Goal: Task Accomplishment & Management: Use online tool/utility

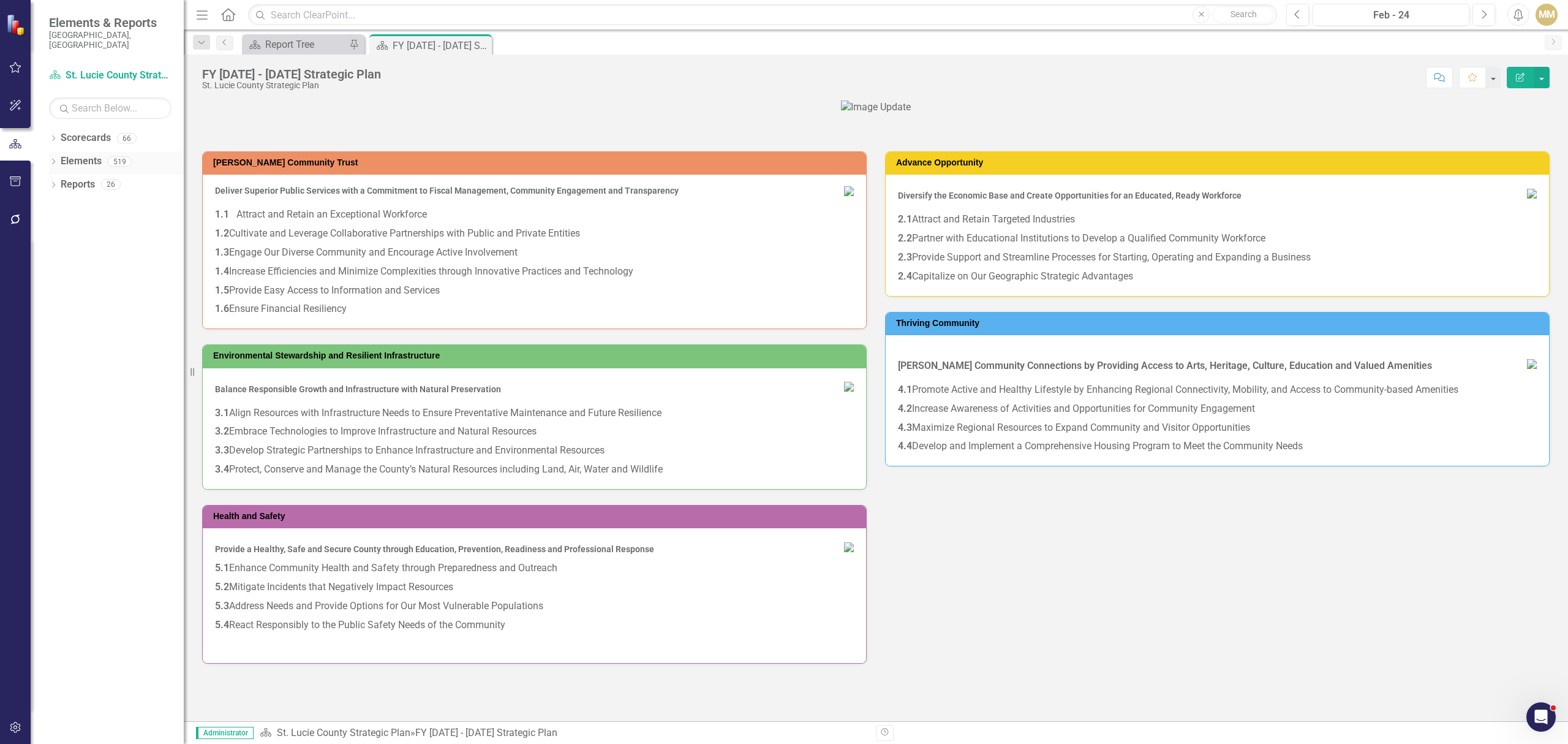
click at [51, 151] on div "Dropdown Elements 519" at bounding box center [116, 162] width 134 height 23
click at [50, 136] on icon "Dropdown" at bounding box center [53, 139] width 8 height 7
click at [59, 157] on icon "Dropdown" at bounding box center [60, 161] width 9 height 8
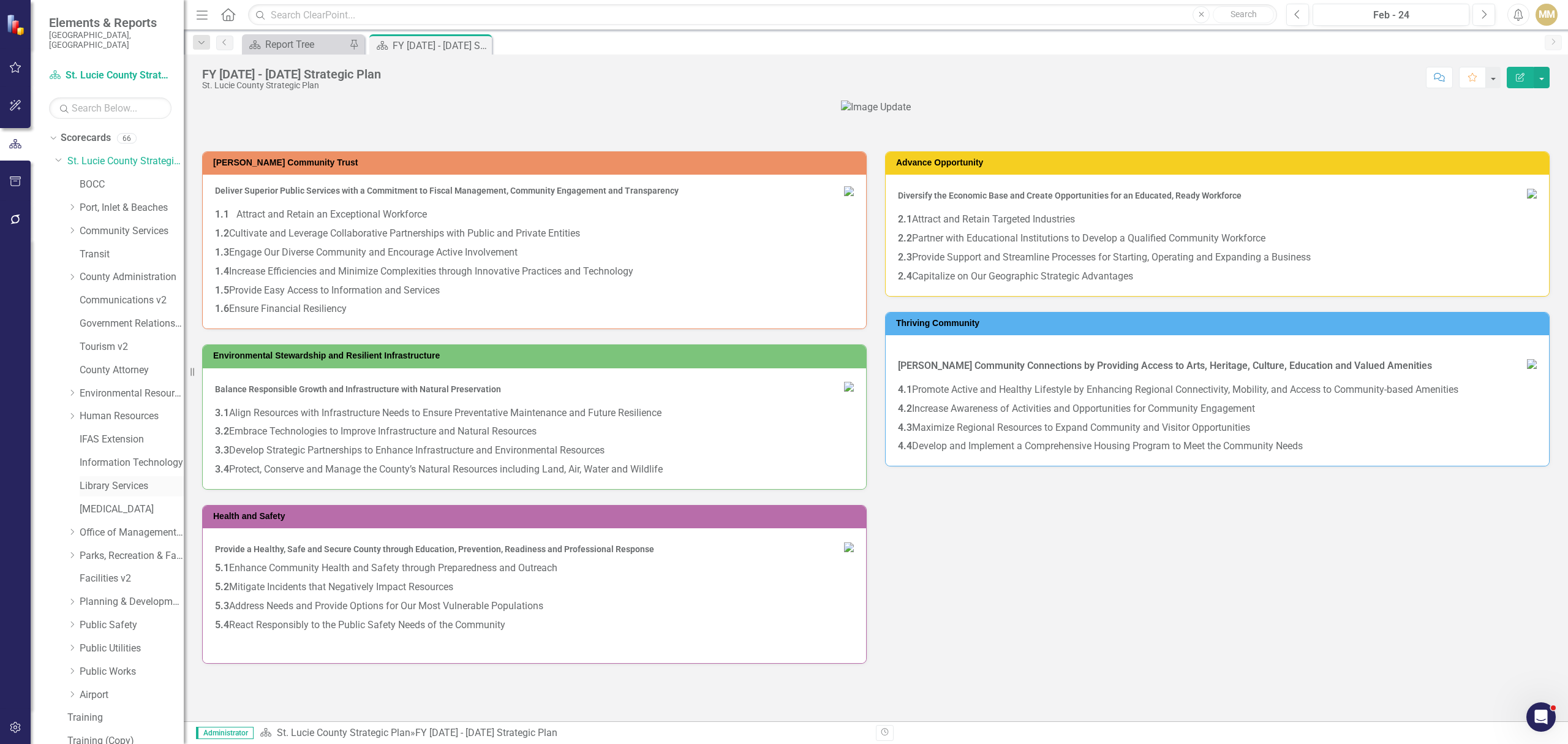
scroll to position [69, 0]
click at [99, 548] on link "Public Safety" at bounding box center [131, 555] width 104 height 14
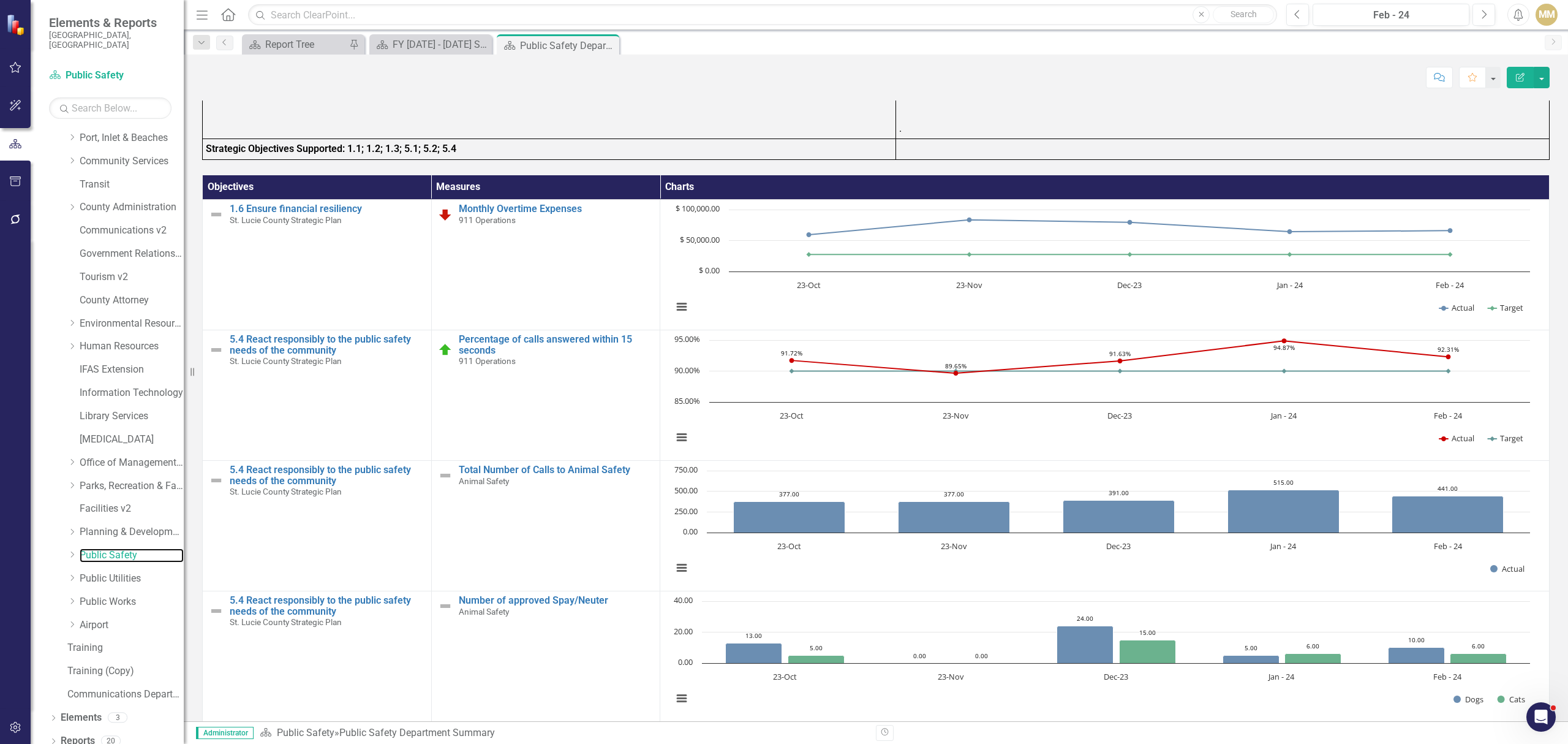
scroll to position [1474, 0]
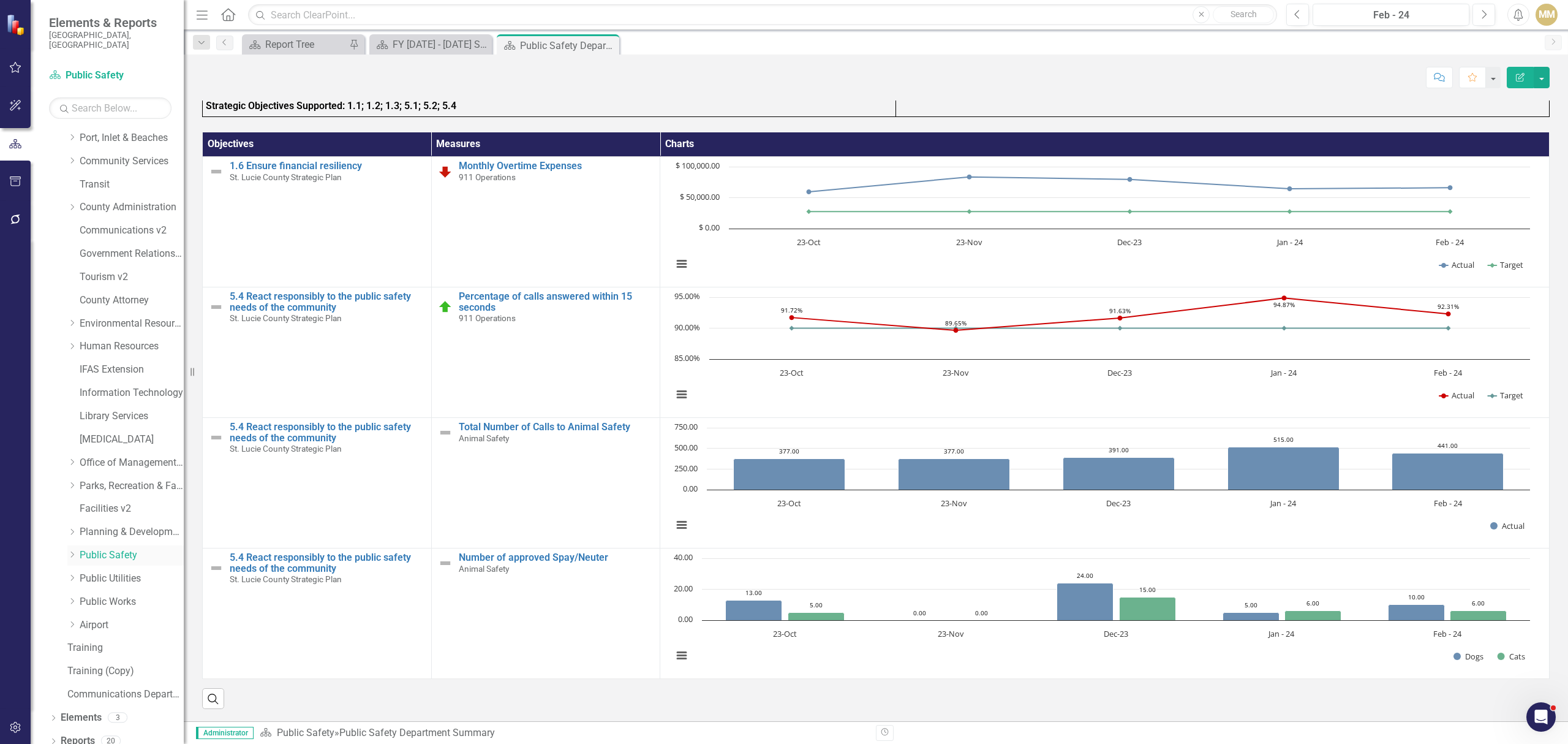
click at [74, 551] on icon "Dropdown" at bounding box center [72, 554] width 9 height 8
click at [99, 595] on link "Animal Safety" at bounding box center [138, 602] width 92 height 14
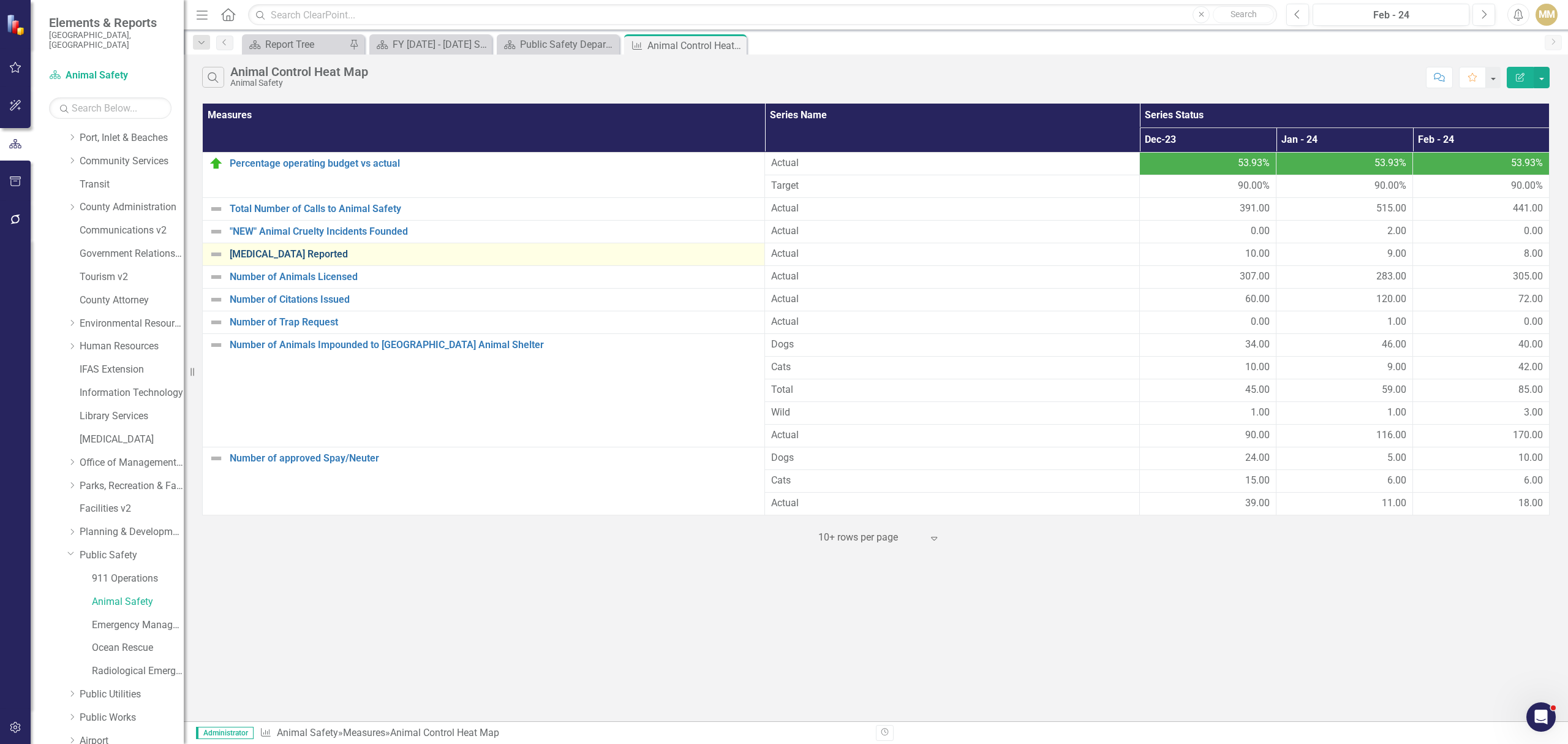
click at [261, 258] on link "[MEDICAL_DATA] Reported" at bounding box center [494, 254] width 528 height 11
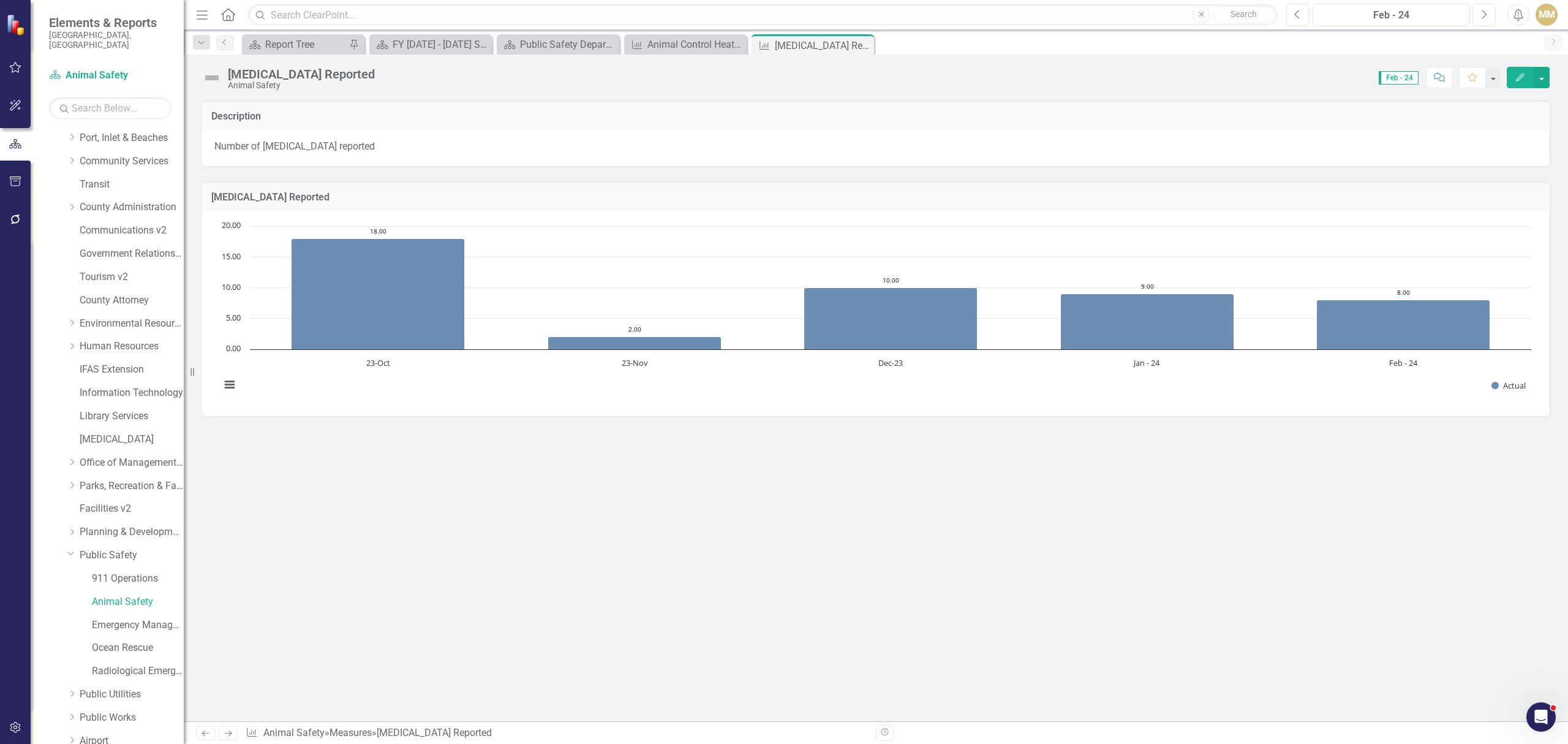
drag, startPoint x: 1511, startPoint y: 76, endPoint x: 1505, endPoint y: 82, distance: 8.5
click at [1511, 76] on button "Edit" at bounding box center [1520, 77] width 27 height 21
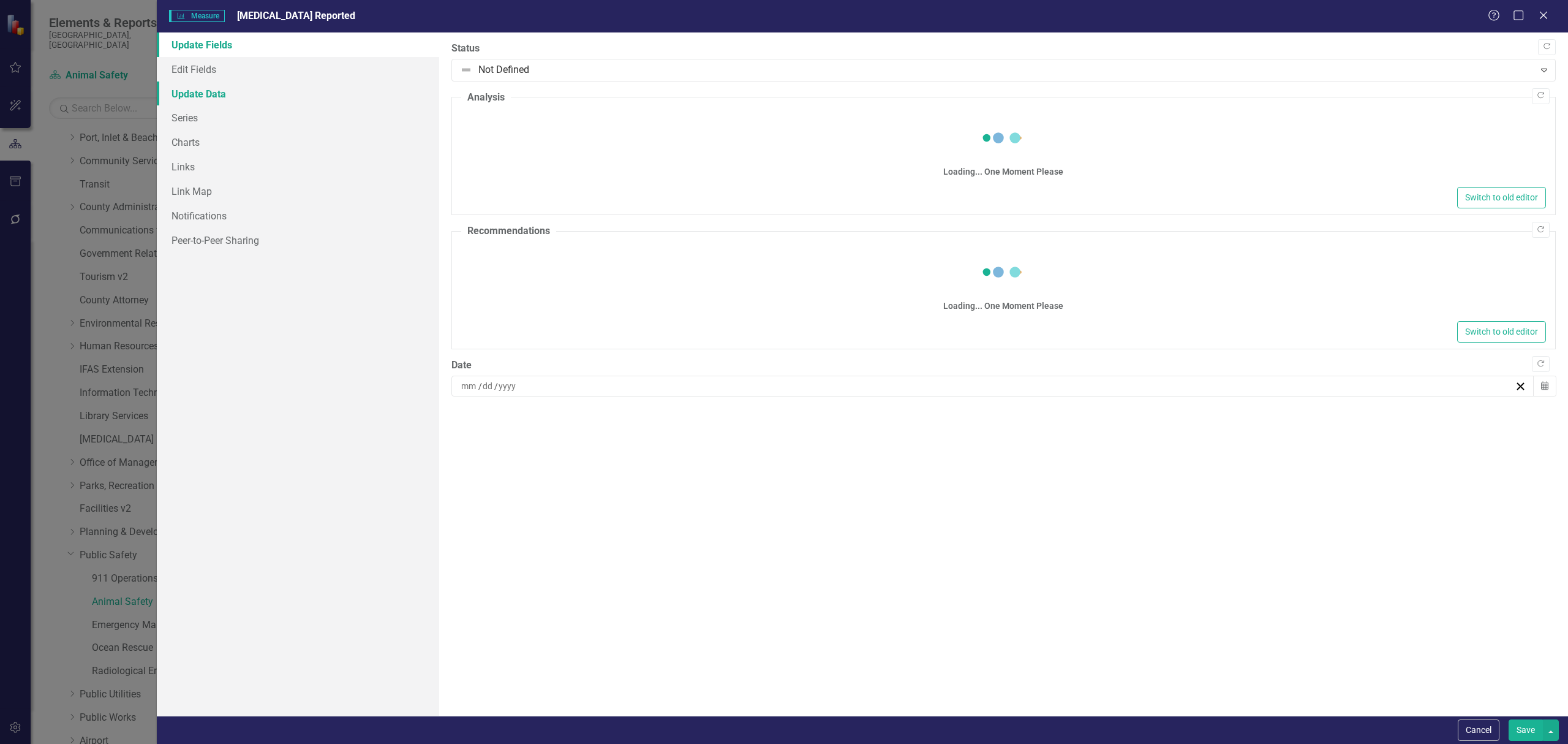
click at [233, 94] on link "Update Data" at bounding box center [298, 94] width 282 height 24
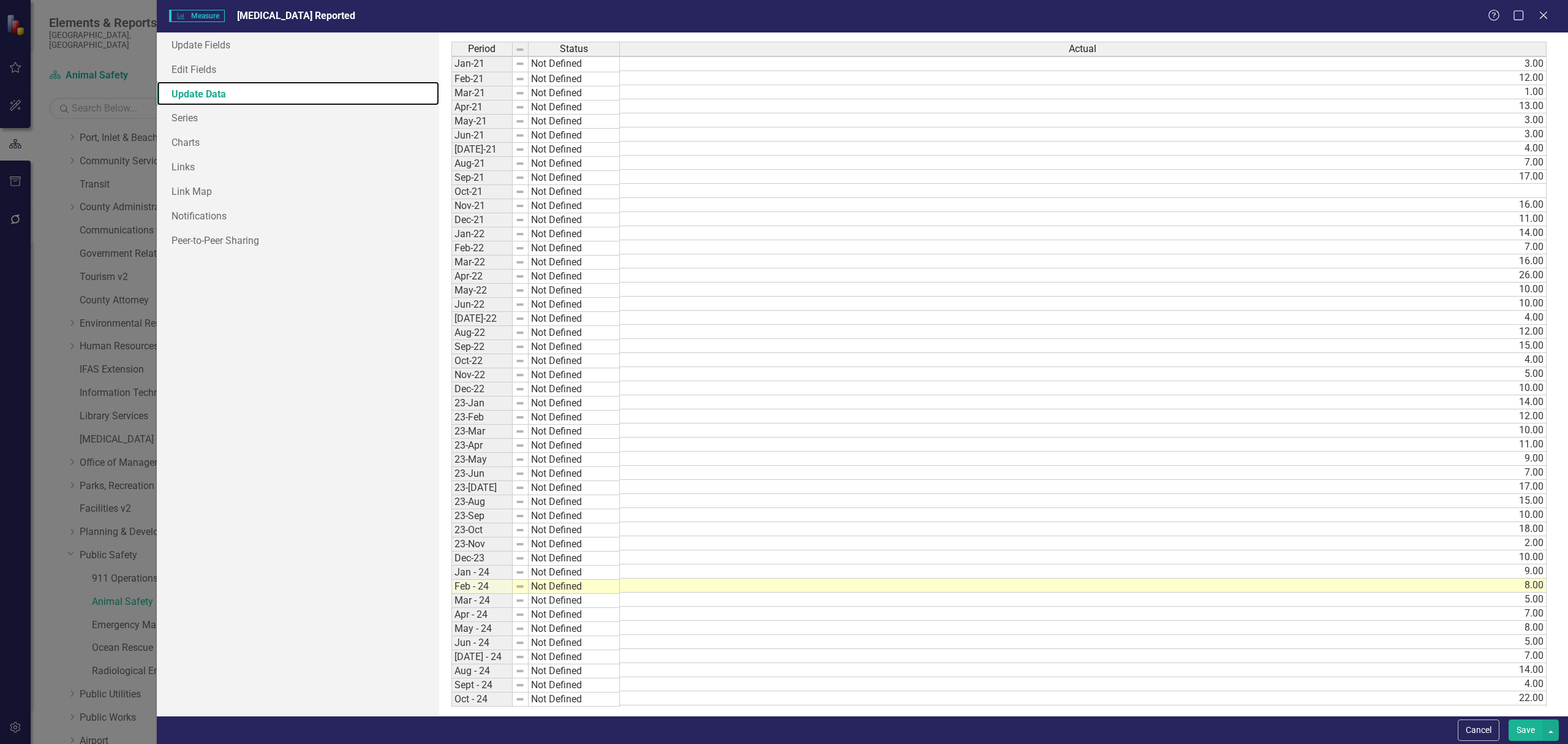
scroll to position [211, 0]
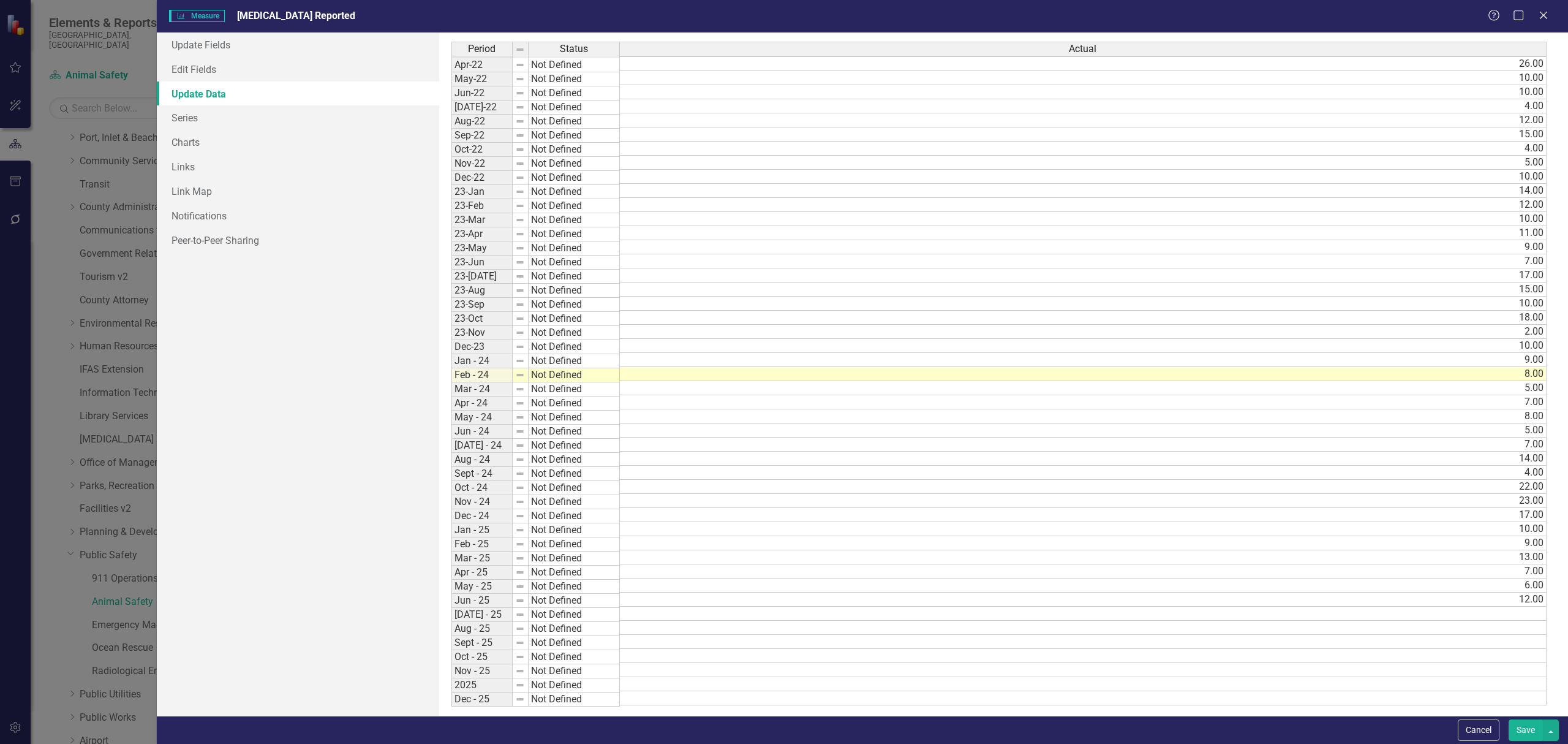
click at [258, 493] on div "Update Fields Edit Fields Update Data Series Charts Links Link Map Notification…" at bounding box center [298, 374] width 282 height 684
click at [263, 489] on div "Update Fields Edit Fields Update Data Series Charts Links Link Map Notification…" at bounding box center [298, 374] width 282 height 684
click at [476, 493] on tbody "Jan-21 Not Defined Feb-21 Not Defined Mar-21 Not Defined Apr-21 Not Defined May…" at bounding box center [535, 276] width 168 height 862
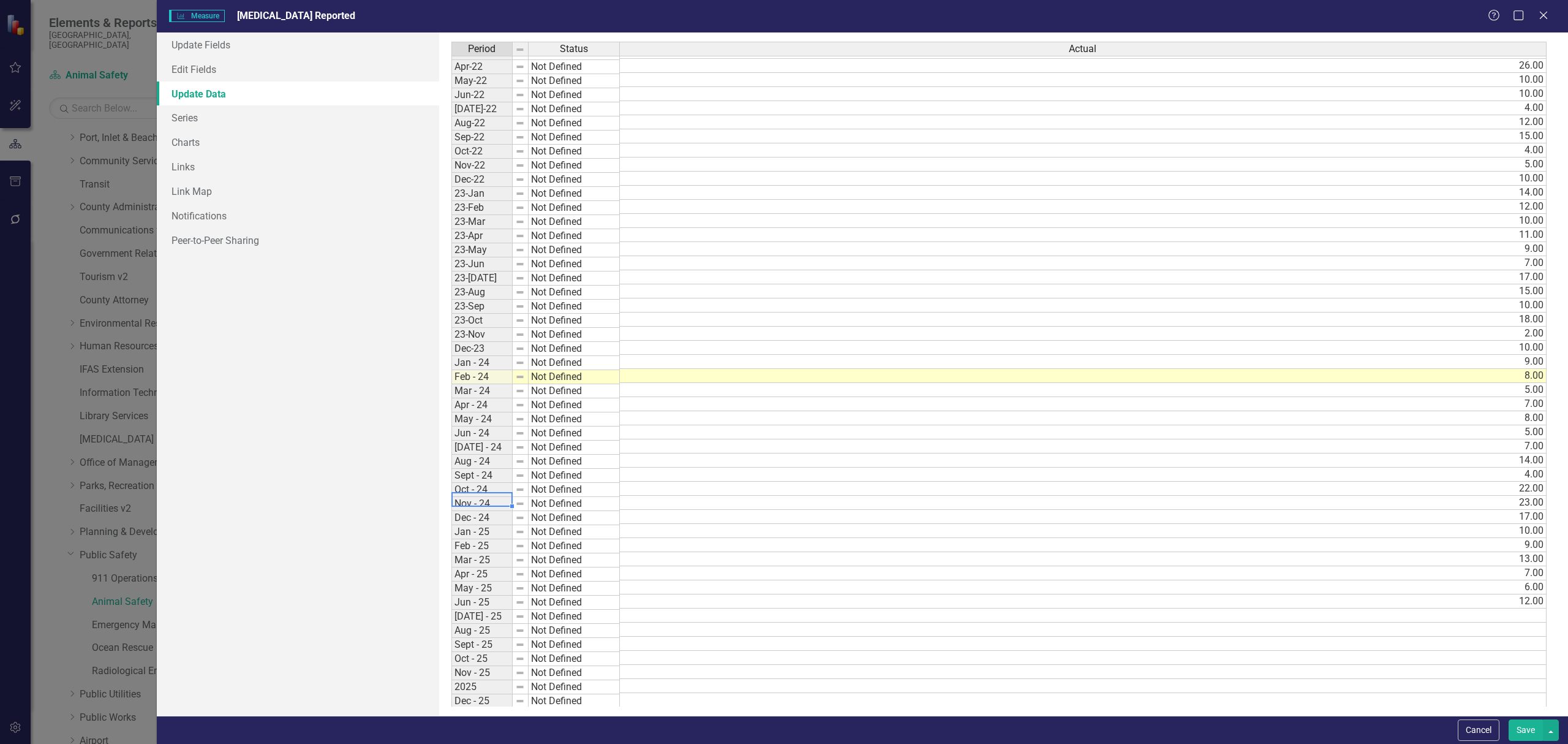
click at [682, 495] on td "22.00" at bounding box center [1083, 489] width 926 height 14
click at [1542, 13] on icon at bounding box center [1543, 15] width 9 height 9
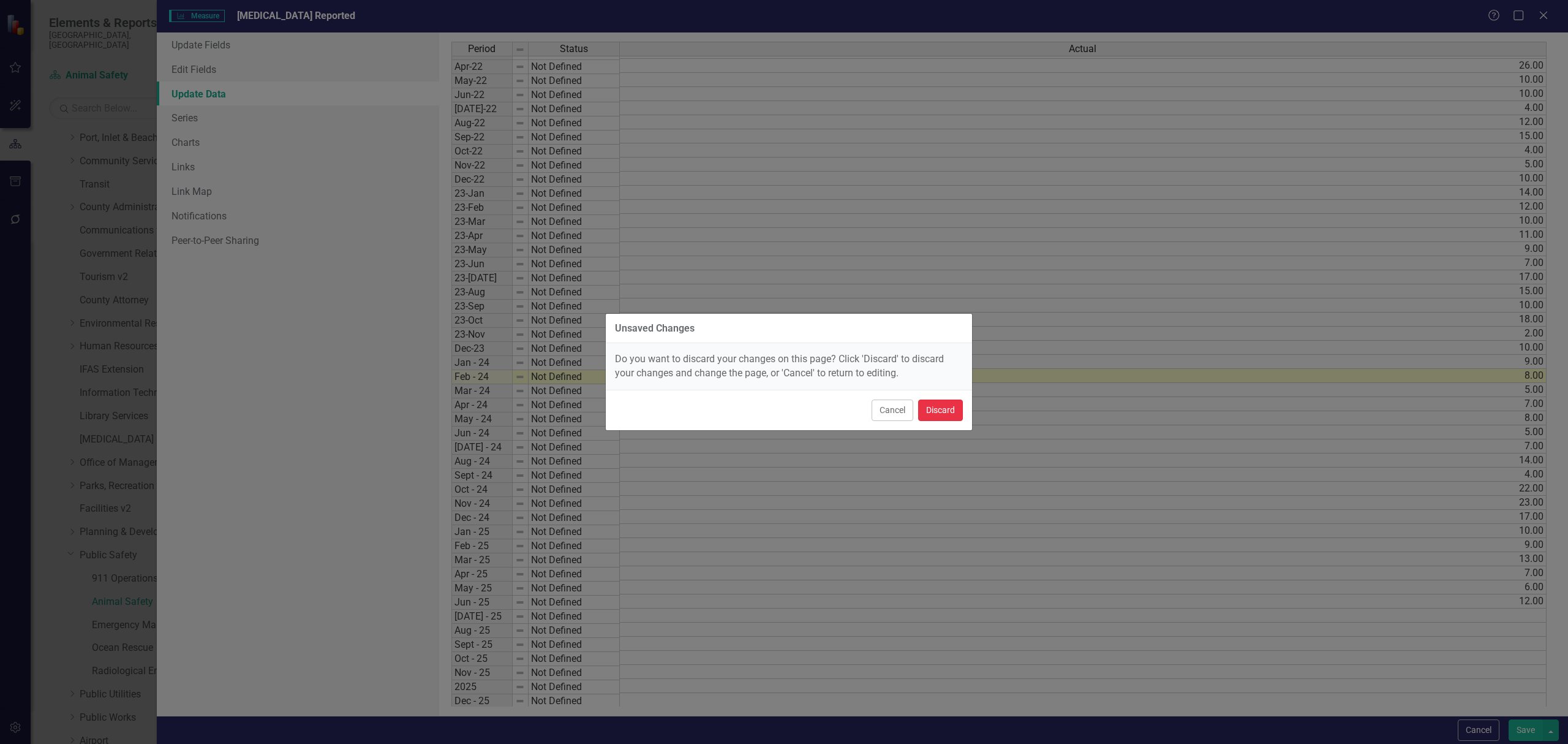
click at [929, 402] on button "Discard" at bounding box center [940, 410] width 45 height 21
